Goal: Information Seeking & Learning: Check status

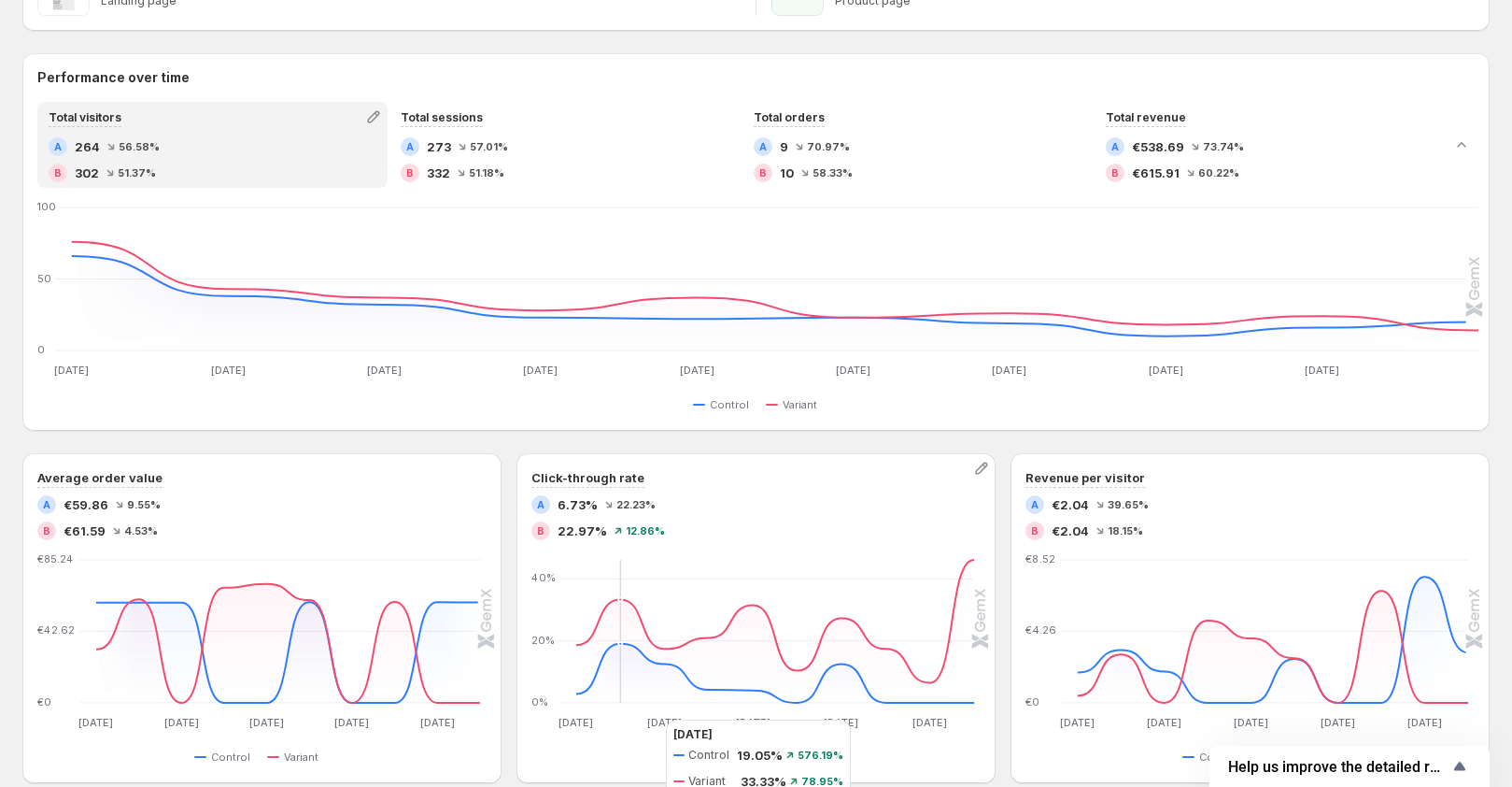
scroll to position [374, 0]
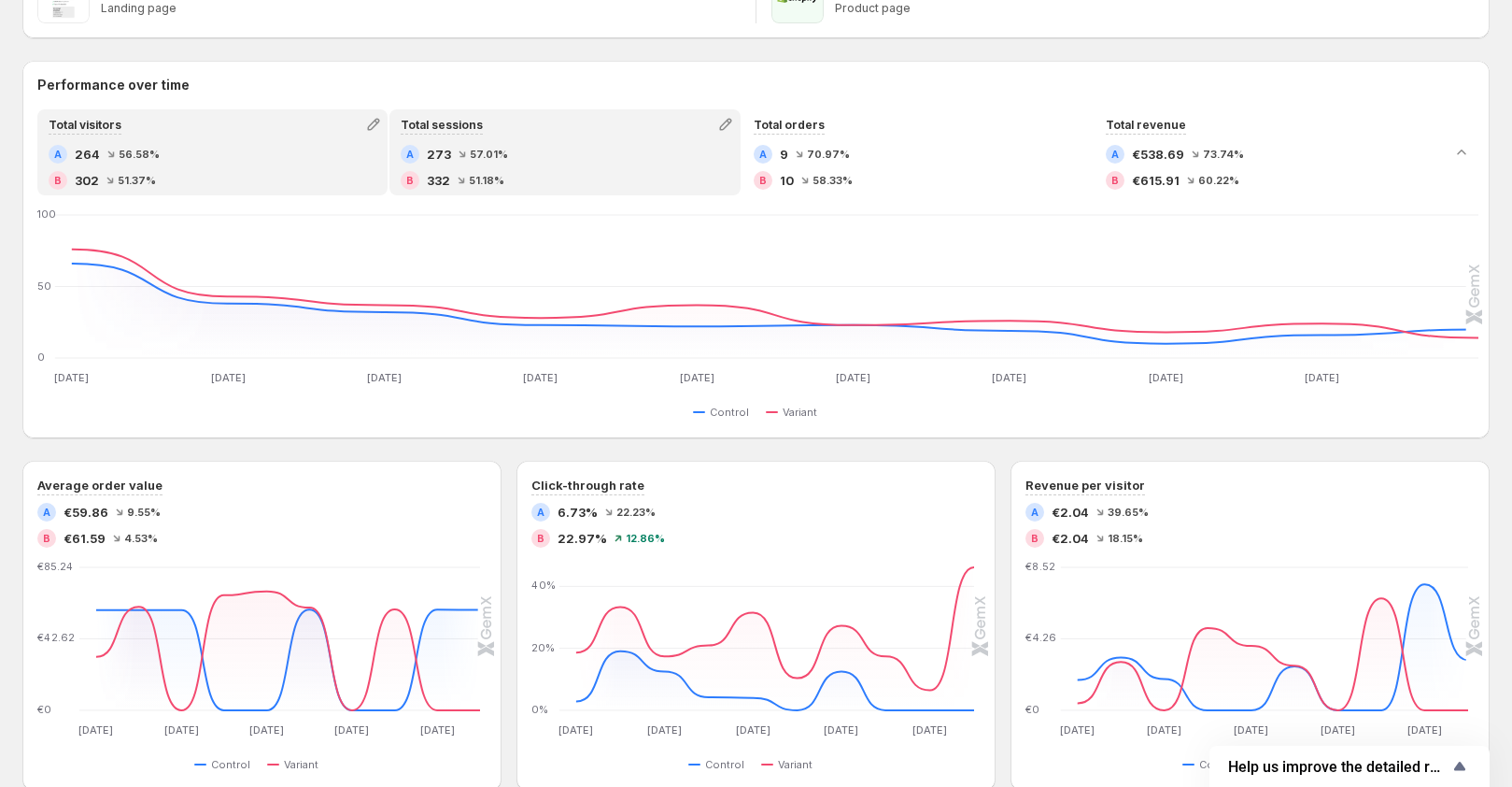
click at [519, 137] on div "Total sessions" at bounding box center [564, 123] width 347 height 26
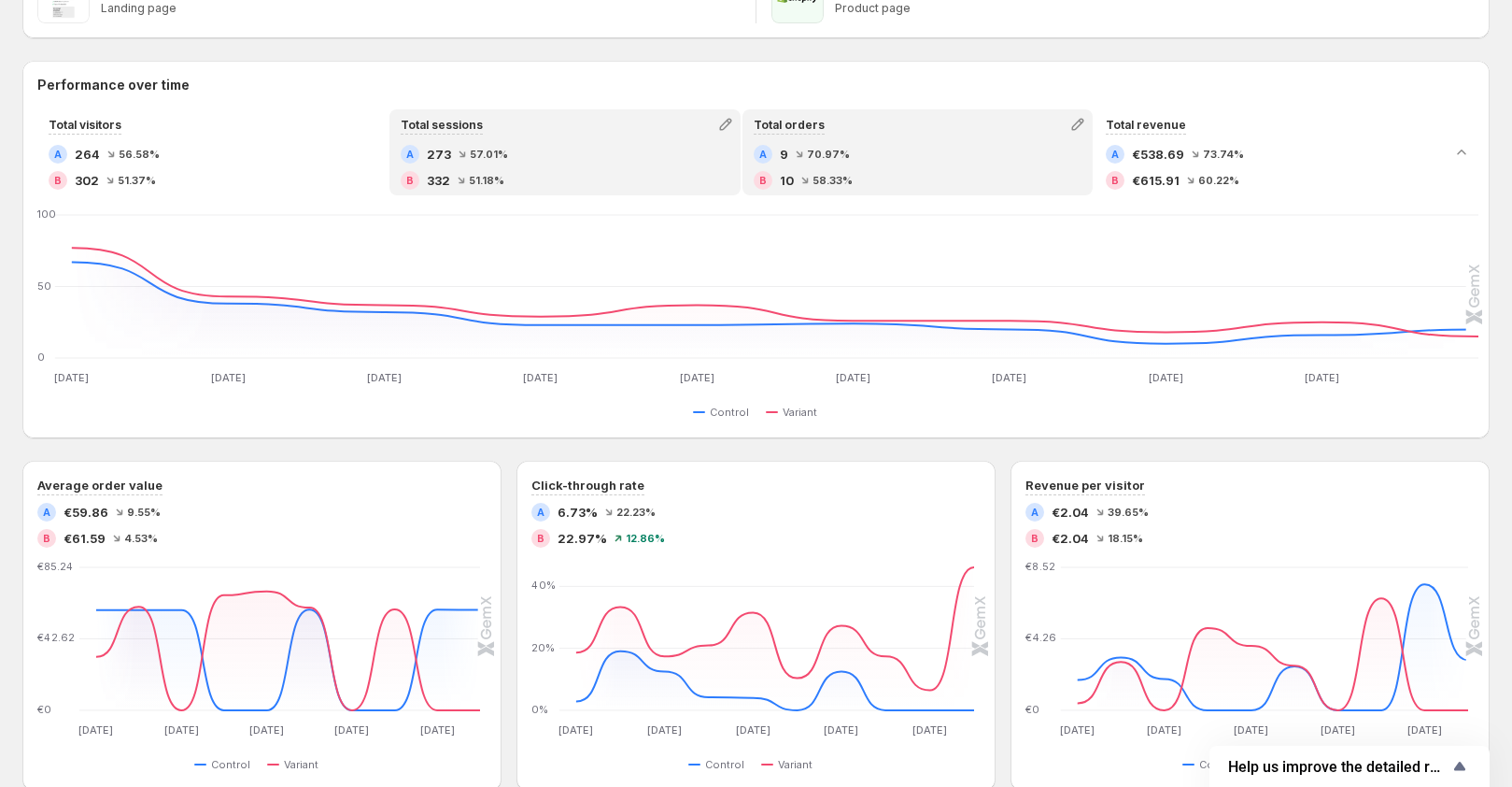
click at [873, 163] on div "A 9 70.97%" at bounding box center [918, 153] width 327 height 18
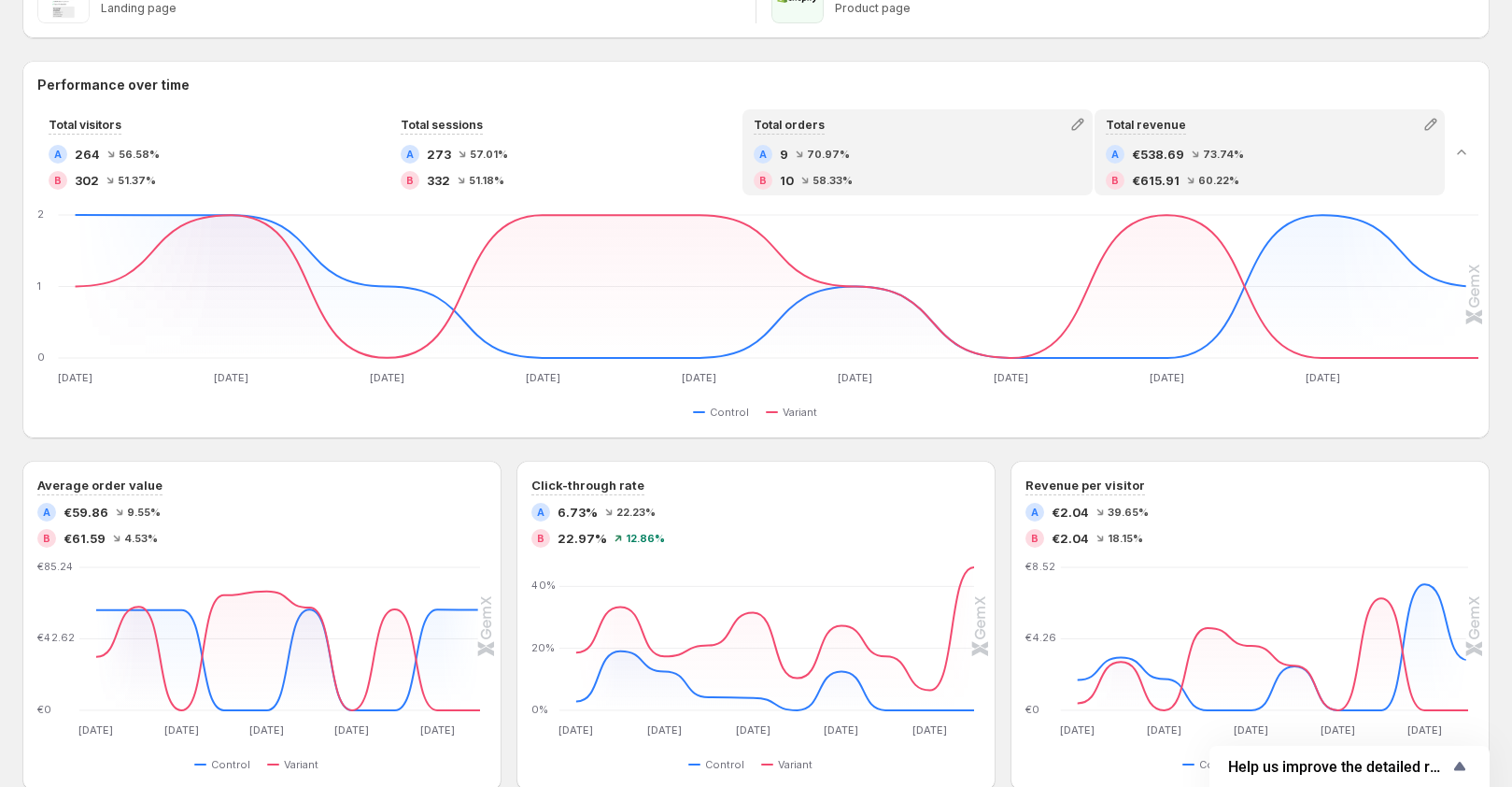
click at [1200, 153] on icon at bounding box center [1196, 154] width 8 height 8
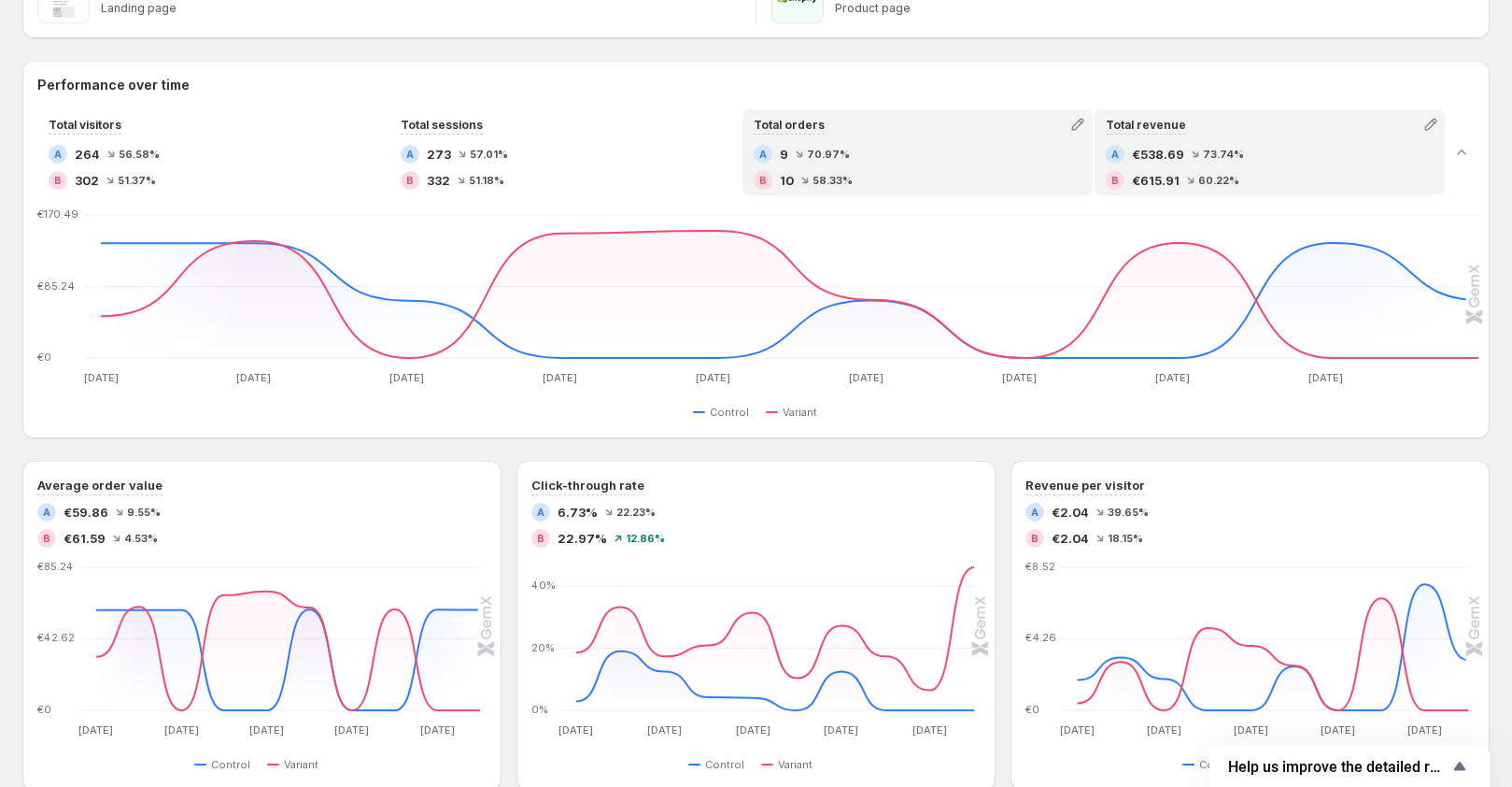
click at [992, 175] on div "B 10 58.33%" at bounding box center [918, 180] width 327 height 18
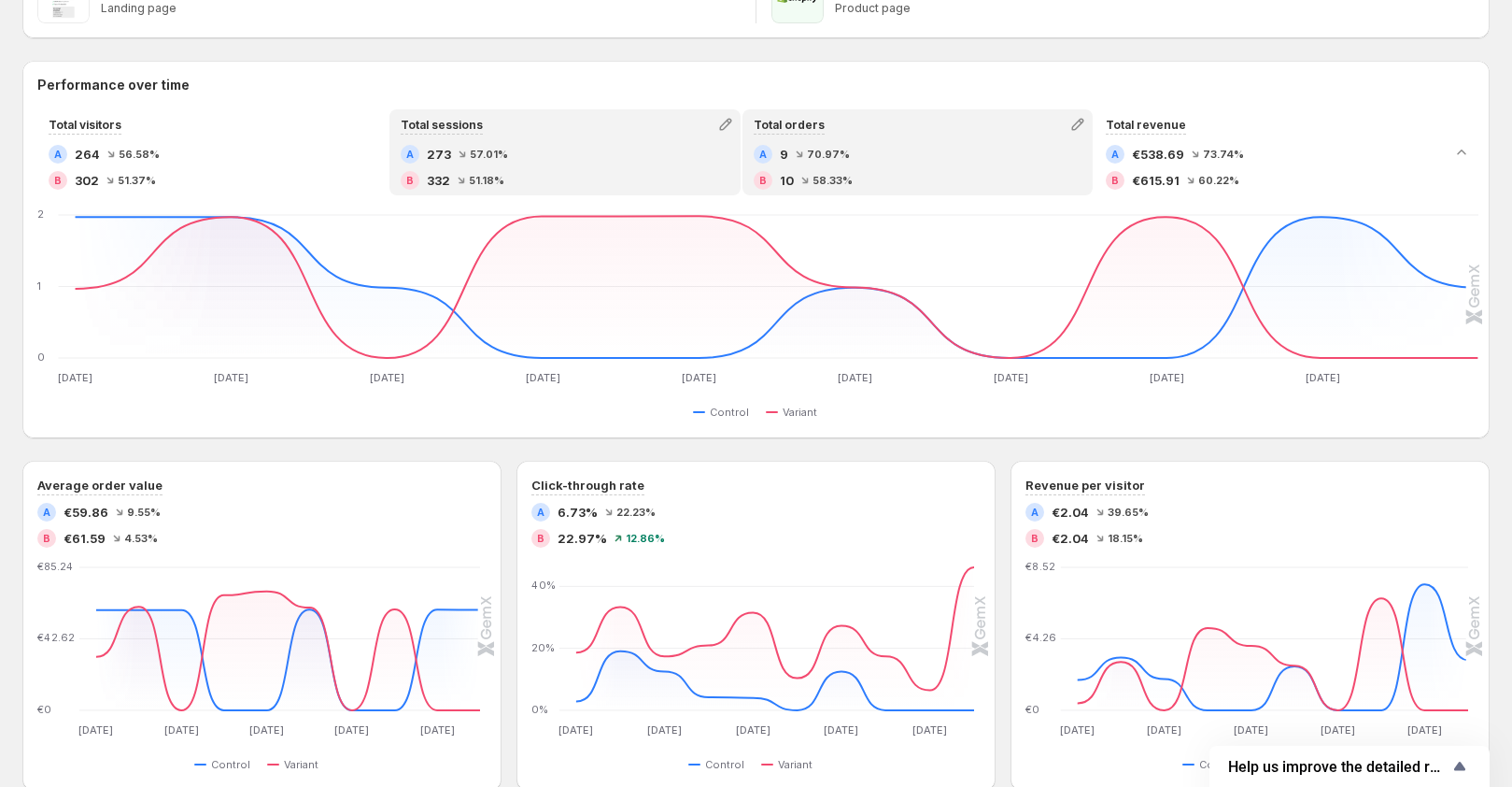
click at [518, 171] on div "B 332 51.18%" at bounding box center [564, 180] width 327 height 18
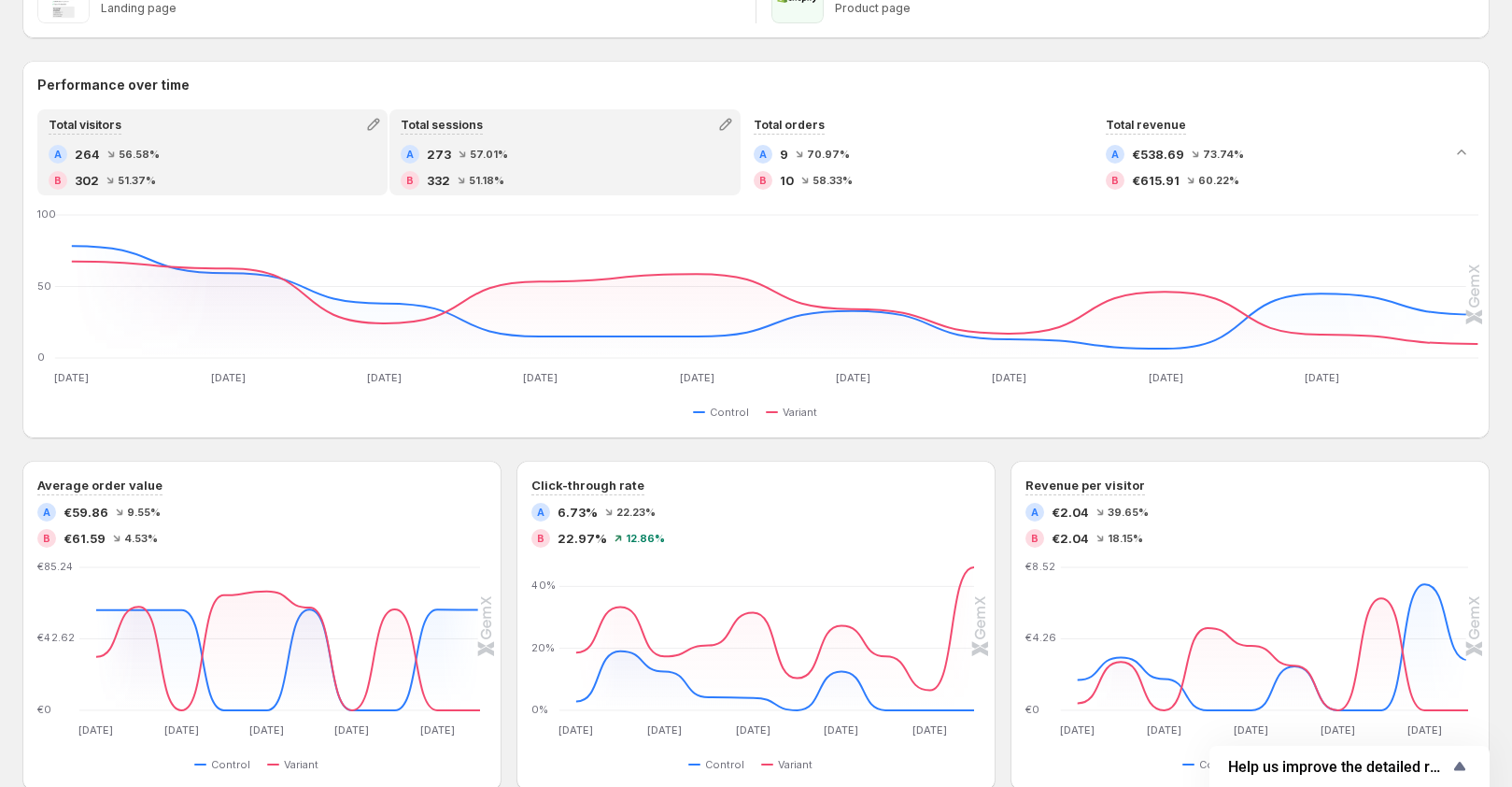
click at [203, 183] on div "B 302 51.37%" at bounding box center [212, 180] width 327 height 18
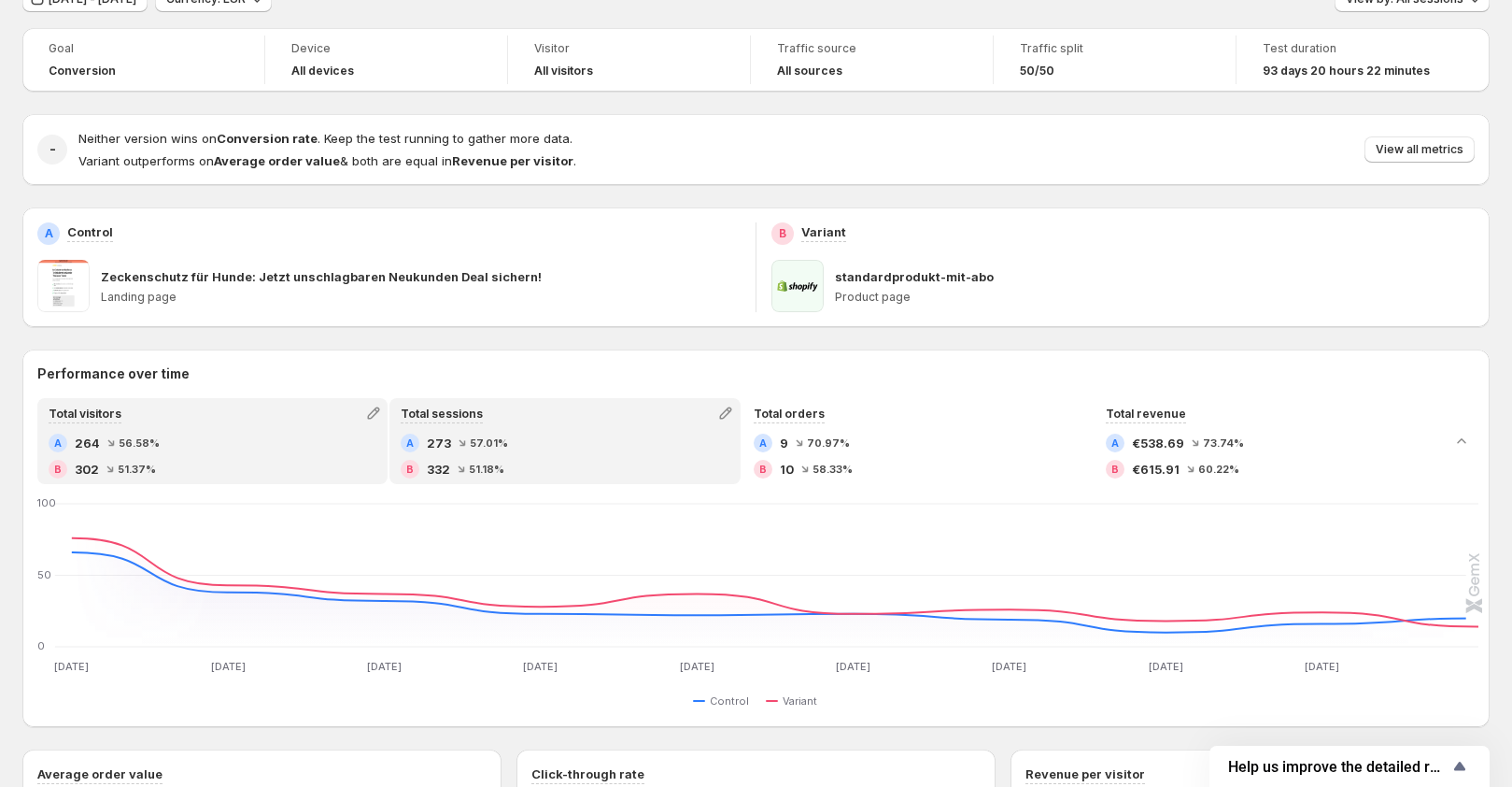
scroll to position [0, 0]
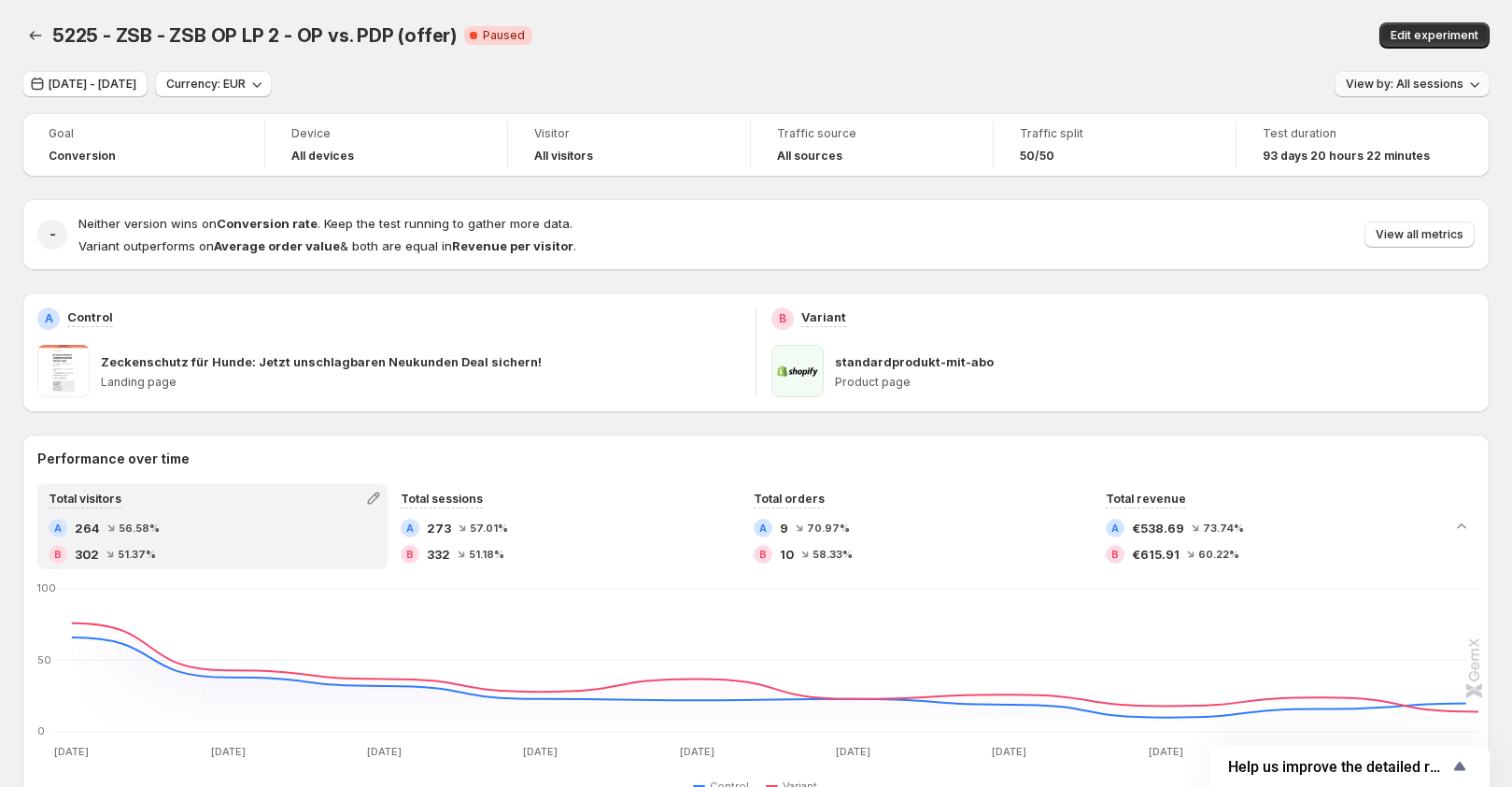
click at [1407, 79] on span "View by: All sessions" at bounding box center [1405, 85] width 117 height 15
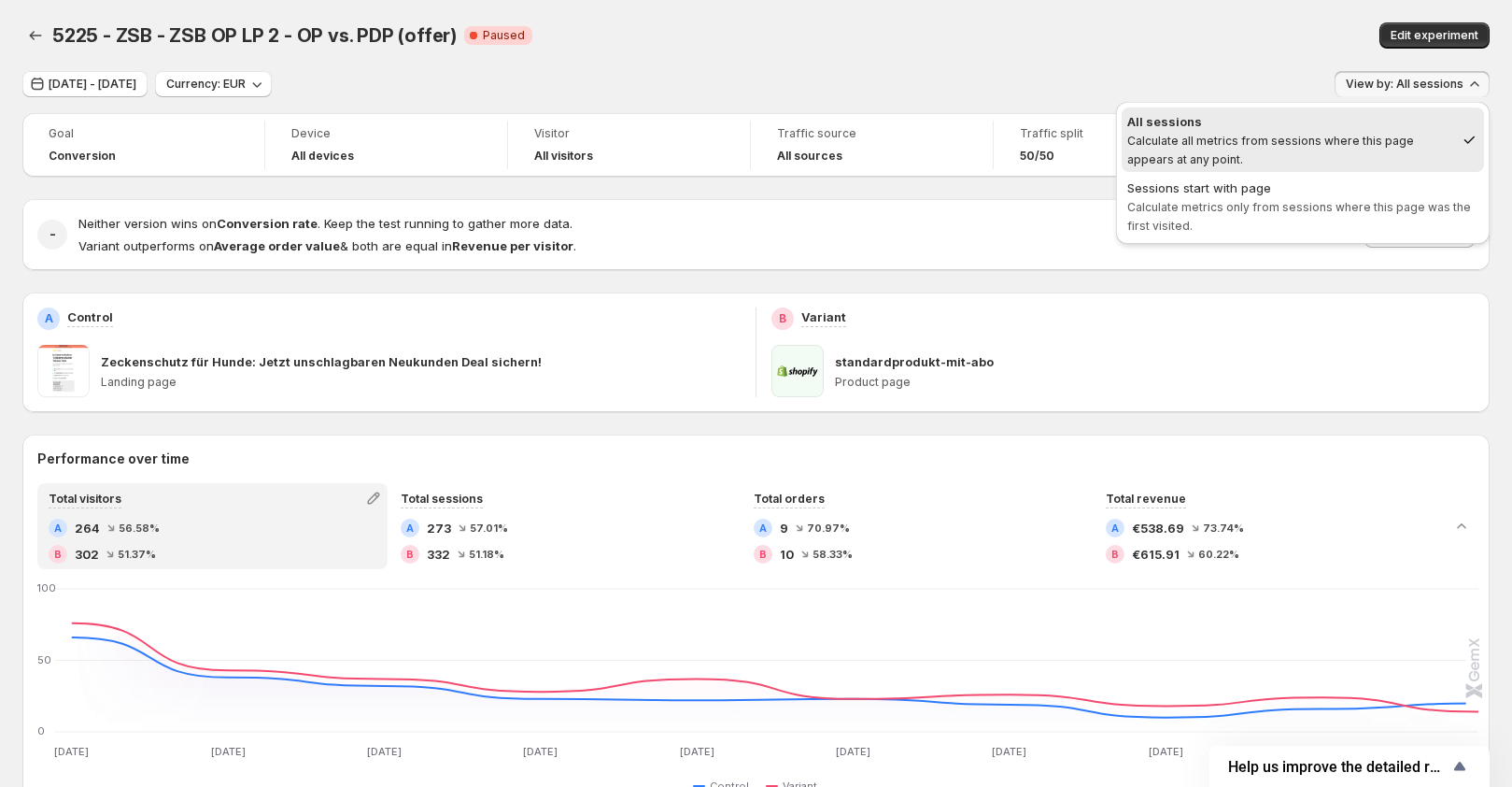
click at [1293, 53] on div "5225 - ZSB - ZSB OP LP 2 - OP vs. PDP (offer). This page is ready 5225 - ZSB - …" at bounding box center [756, 36] width 1468 height 71
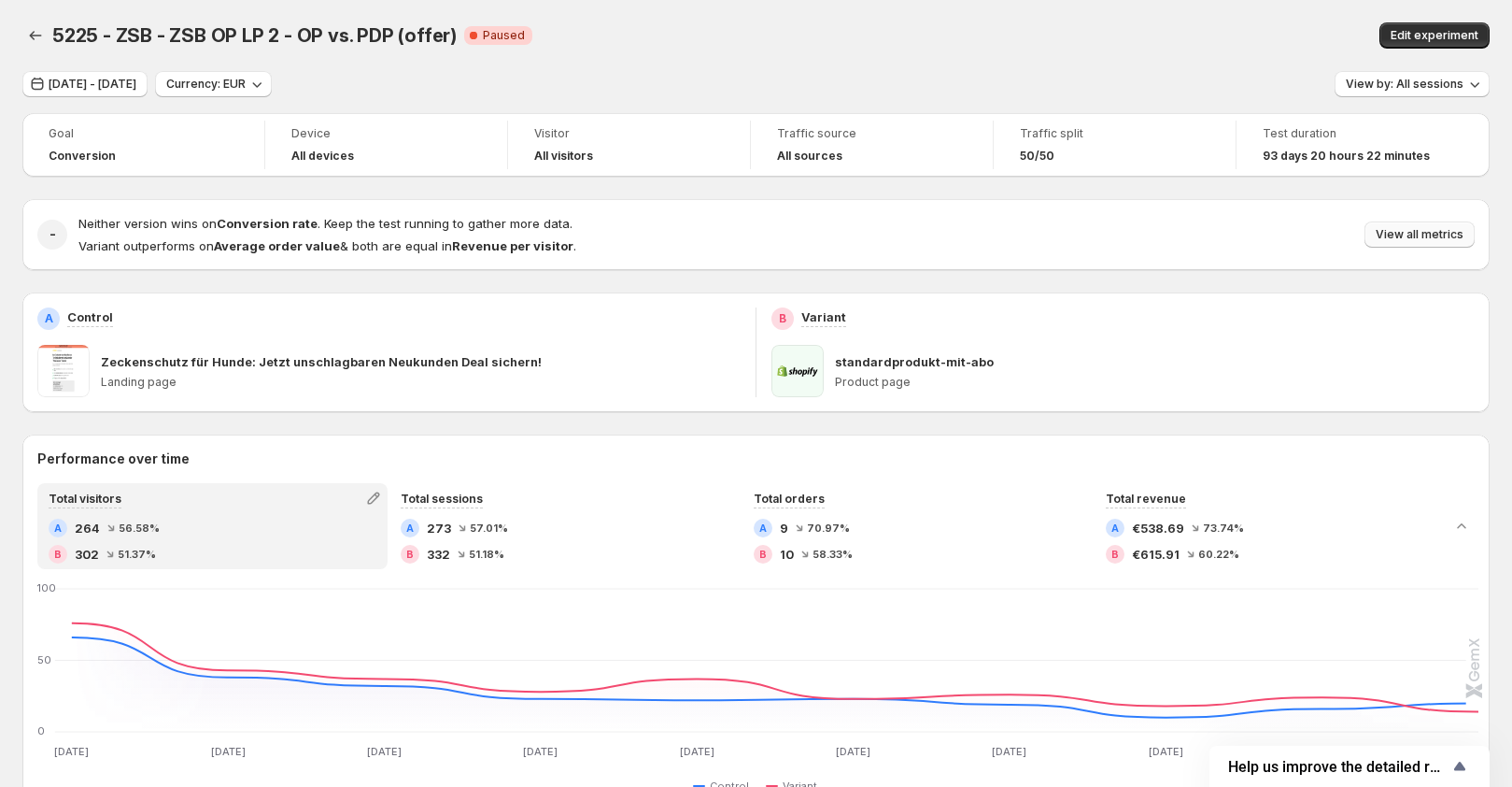
click at [1397, 229] on span "View all metrics" at bounding box center [1420, 235] width 88 height 15
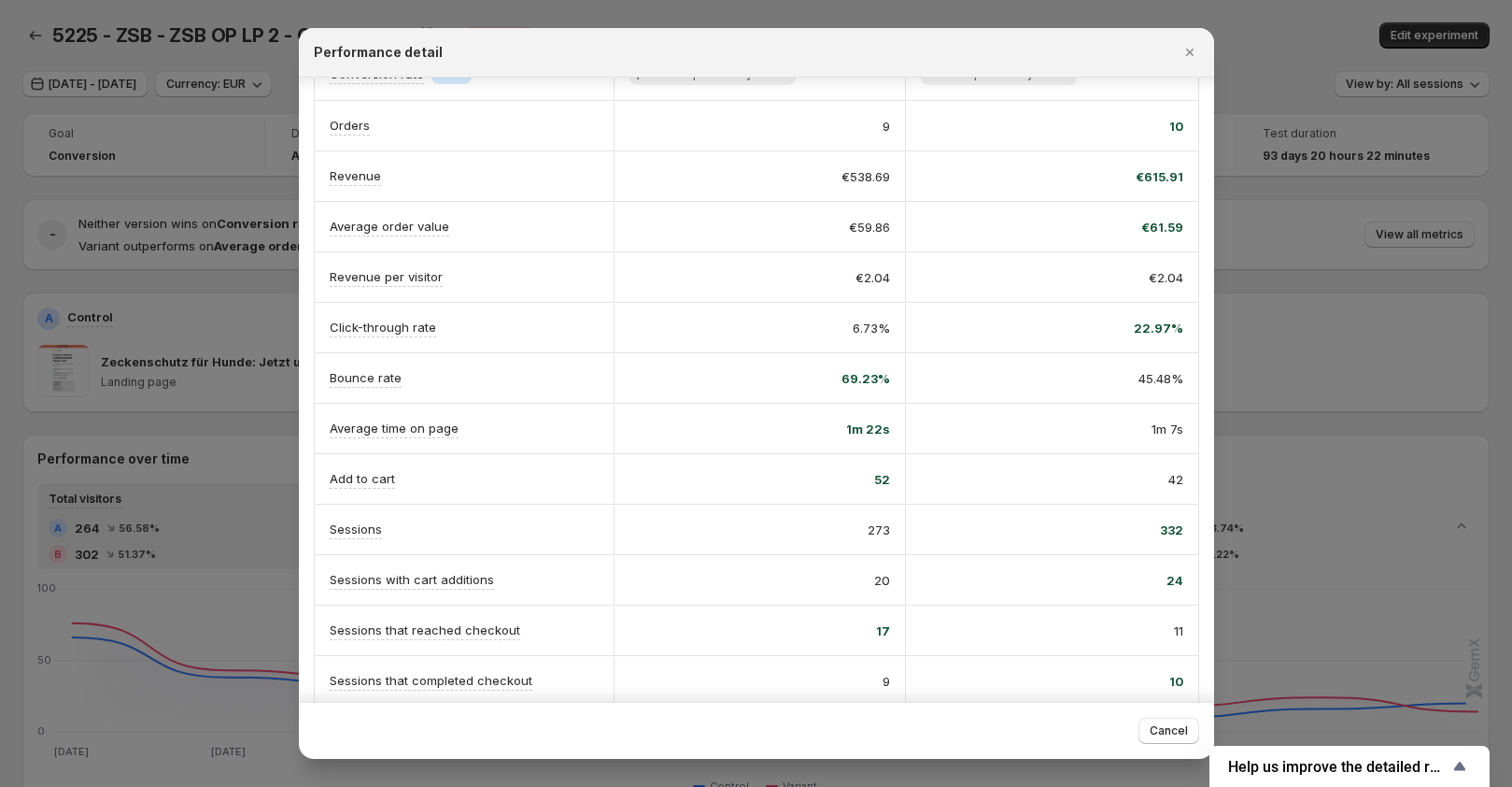
scroll to position [216, 0]
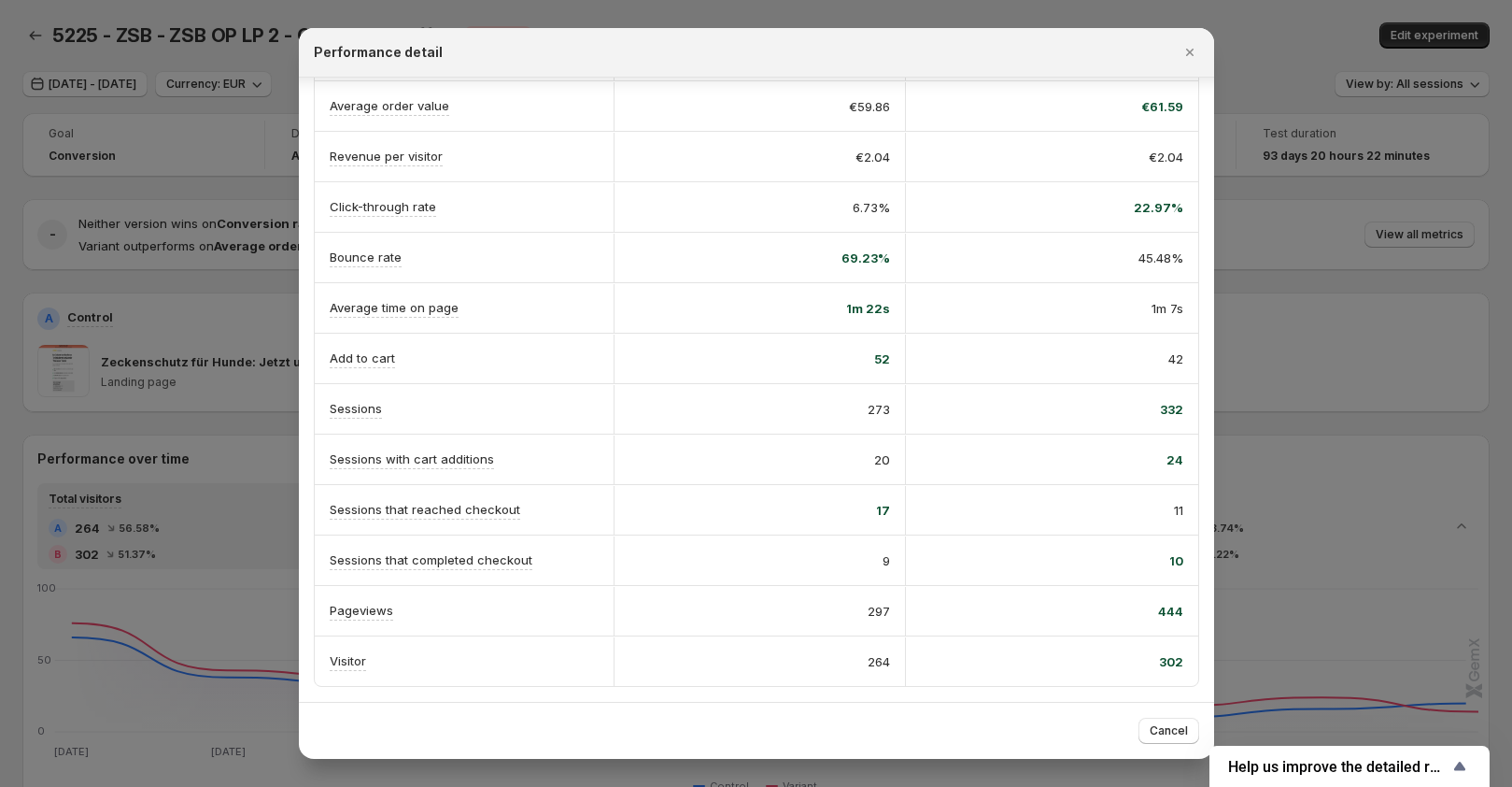
click at [156, 317] on div at bounding box center [756, 393] width 1512 height 787
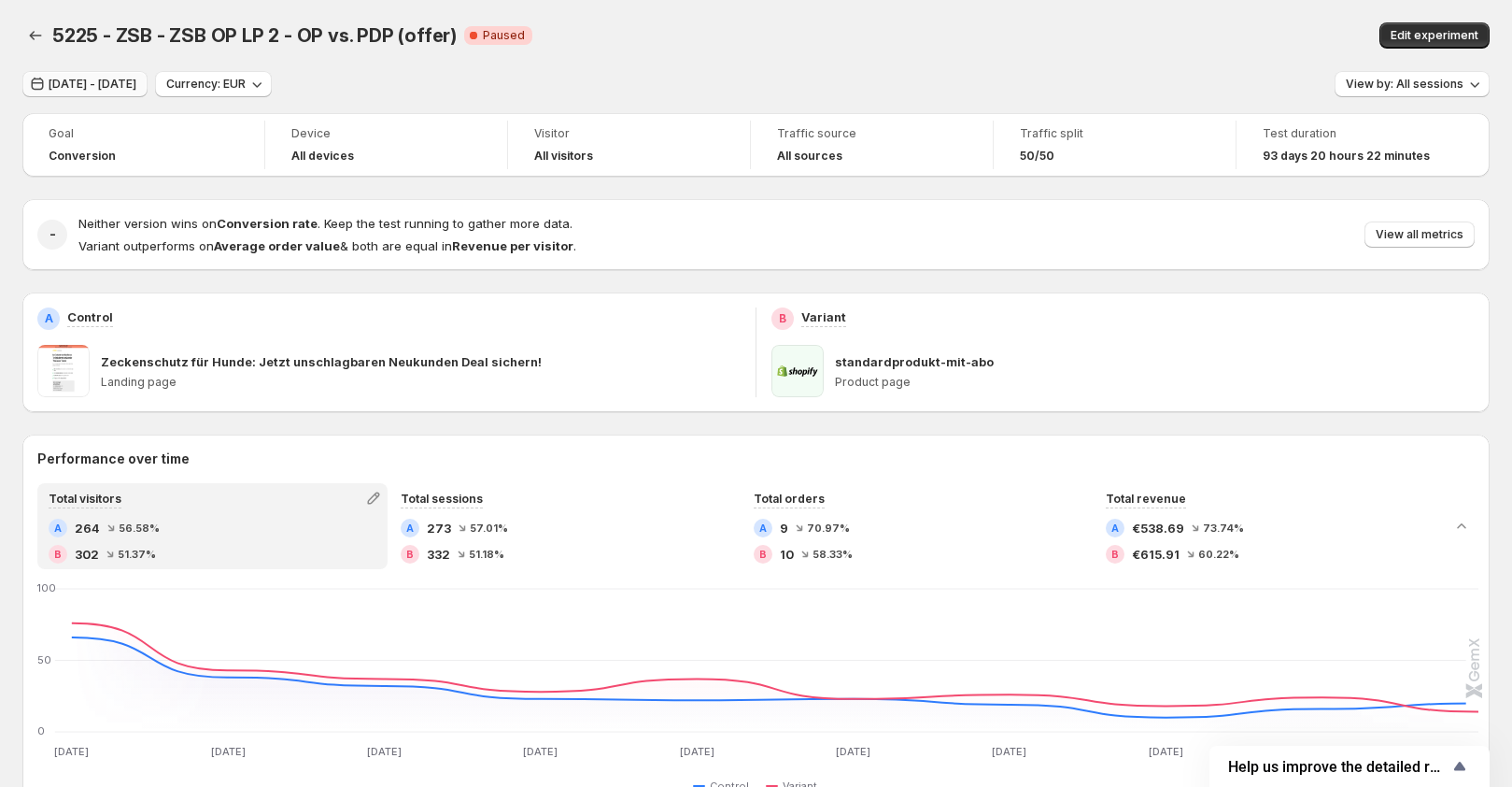
click at [106, 86] on span "Jul 01, 2025 - Jul 10, 2025" at bounding box center [91, 85] width 88 height 15
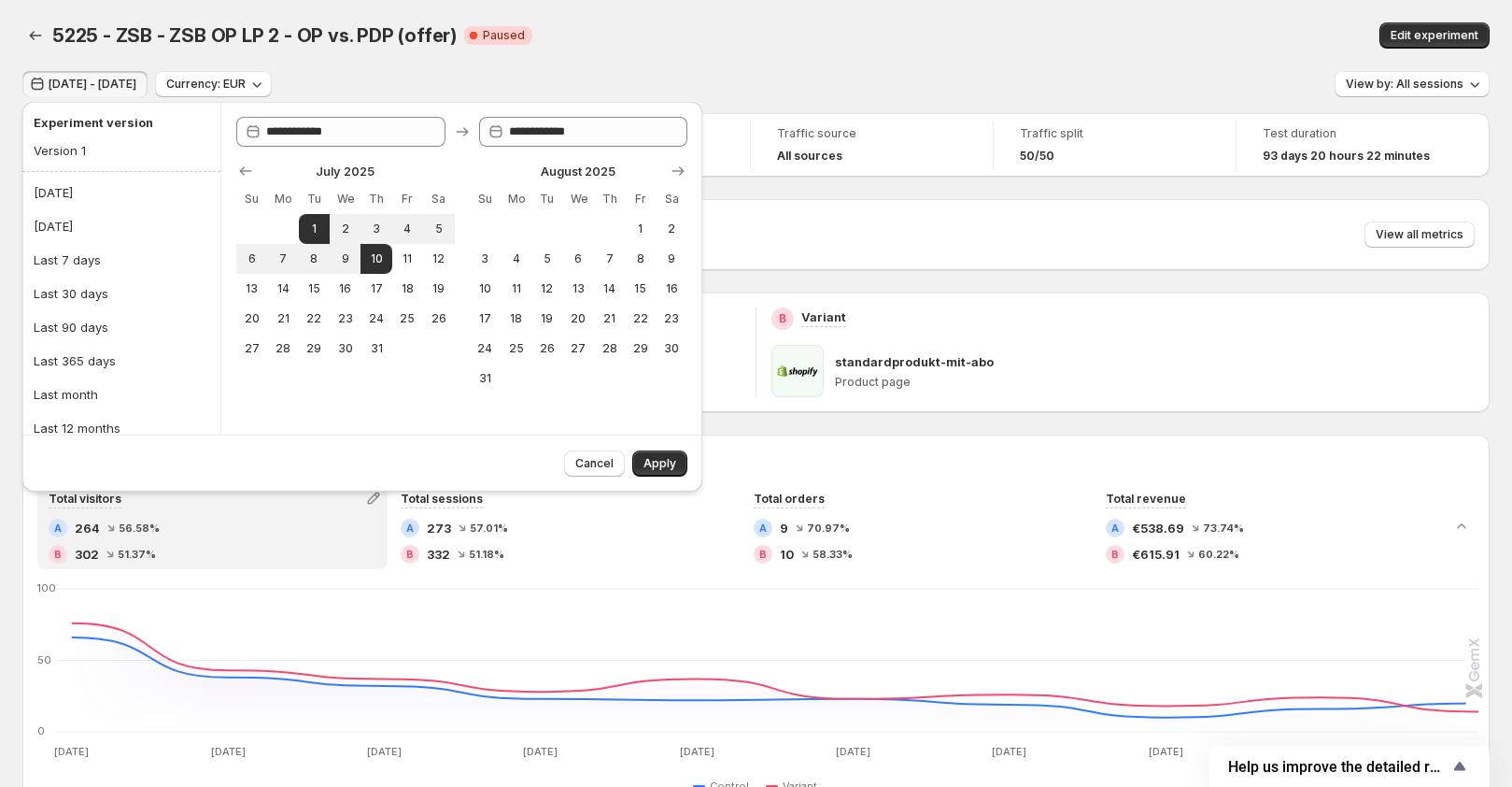
click at [732, 20] on div "5225 - ZSB - ZSB OP LP 2 - OP vs. PDP (offer). This page is ready 5225 - ZSB - …" at bounding box center [756, 36] width 1468 height 71
